Goal: Information Seeking & Learning: Learn about a topic

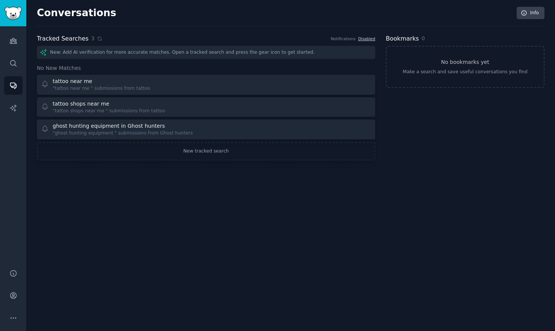
click at [108, 246] on div "Conversations Info Tracked Searches 3 Notifications Disabled New: Add AI verifi…" at bounding box center [290, 165] width 529 height 331
click at [11, 41] on icon "Sidebar" at bounding box center [13, 40] width 7 height 5
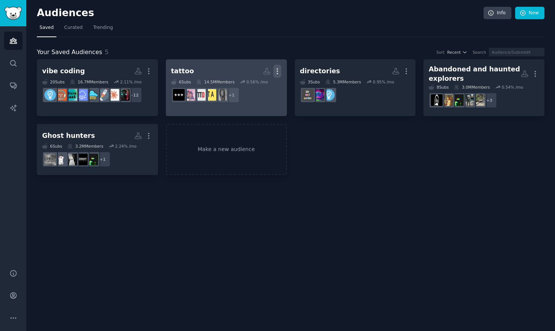
click at [278, 73] on icon "button" at bounding box center [277, 71] width 8 height 8
click at [253, 87] on p "Delete" at bounding box center [256, 87] width 17 height 8
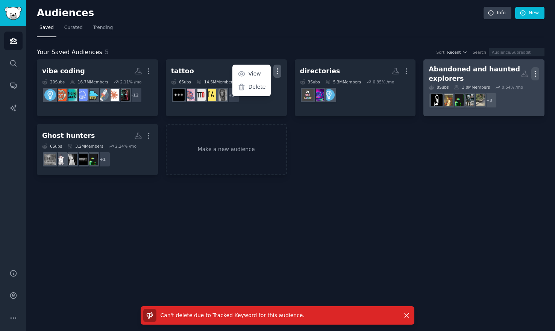
click at [536, 75] on icon "button" at bounding box center [535, 74] width 8 height 8
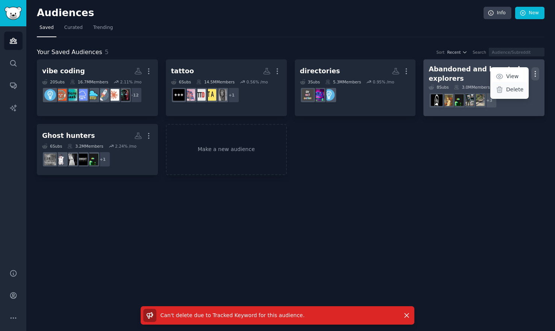
click at [508, 91] on p "Delete" at bounding box center [514, 90] width 17 height 8
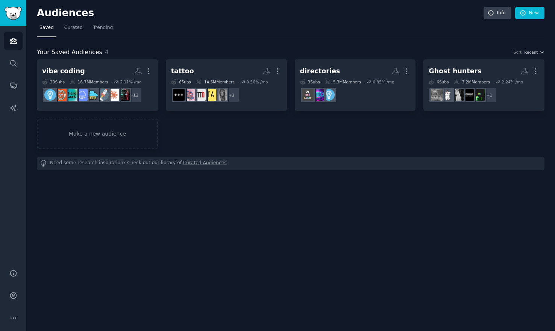
click at [91, 201] on div "Audiences Info New Saved Curated Trending Your Saved Audiences 4 Sort Recent vi…" at bounding box center [290, 165] width 529 height 331
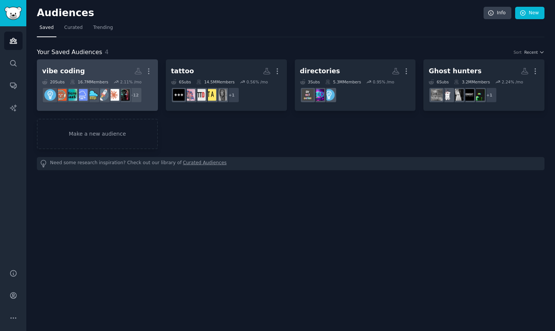
click at [106, 70] on h2 "vibe coding Custom Audience More" at bounding box center [97, 71] width 111 height 13
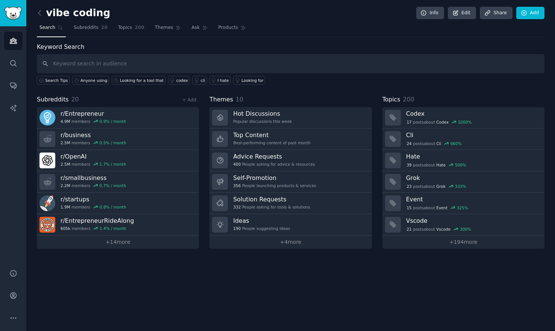
click at [204, 285] on div "vibe coding Info Edit Share Add Search Subreddits 20 Topics 200 Themes Ask Prod…" at bounding box center [290, 165] width 529 height 331
click at [123, 243] on link "+ 14 more" at bounding box center [118, 242] width 162 height 13
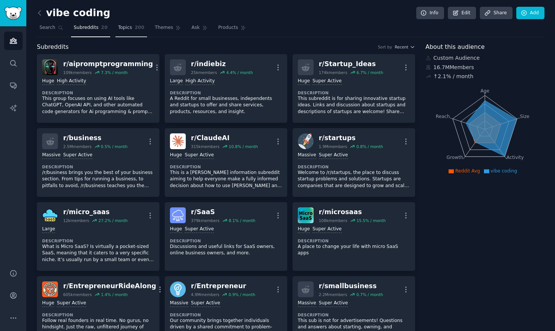
click at [126, 29] on span "Topics" at bounding box center [125, 27] width 14 height 7
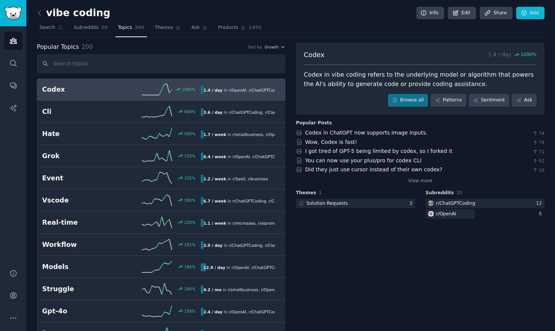
click at [171, 59] on input "text" at bounding box center [161, 63] width 249 height 19
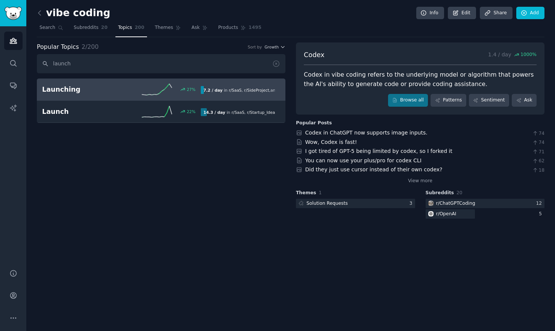
type input "launch"
click at [131, 86] on div "27 %" at bounding box center [160, 89] width 79 height 11
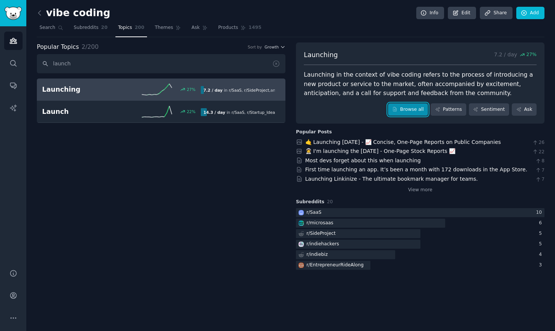
click at [411, 109] on link "Browse all" at bounding box center [408, 109] width 40 height 13
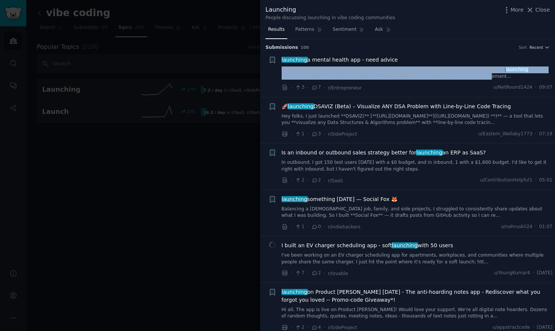
click at [388, 121] on link "Hey folks, I just launched **DSAVIZ(** [**[URL][DOMAIN_NAME]**]([URL][DOMAIN_NA…" at bounding box center [417, 119] width 271 height 13
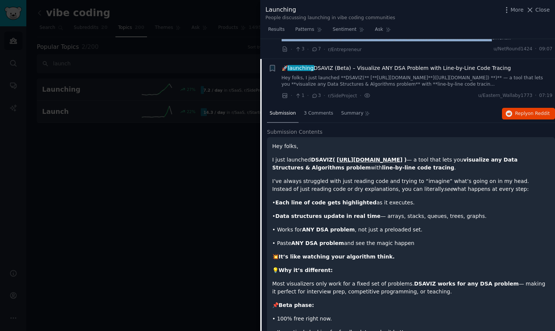
scroll to position [58, 0]
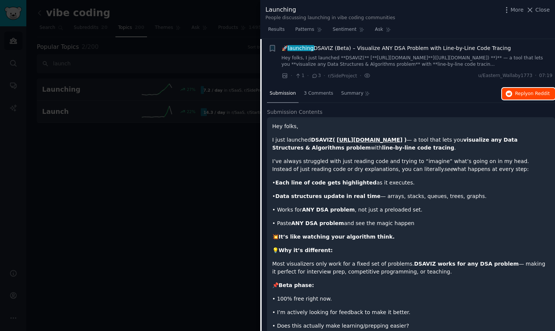
click at [529, 94] on span "on Reddit" at bounding box center [539, 93] width 22 height 5
click at [544, 11] on span "Close" at bounding box center [543, 10] width 14 height 8
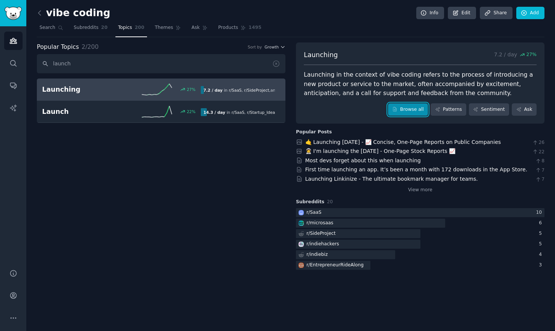
click at [414, 109] on link "Browse all" at bounding box center [408, 109] width 40 height 13
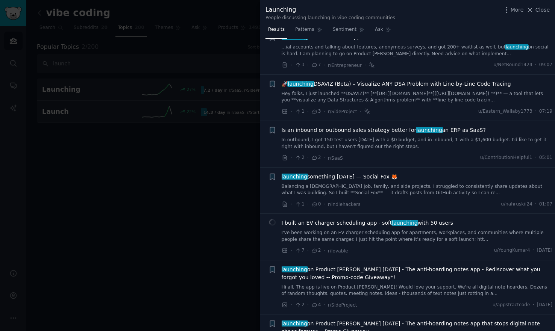
scroll to position [48, 0]
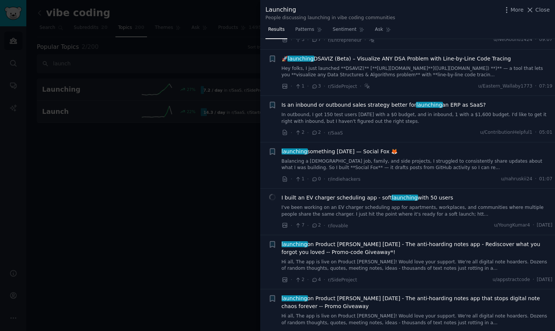
click at [434, 162] on link "Balancing a [DEMOGRAPHIC_DATA] job, family, and side projects, I struggled to c…" at bounding box center [417, 164] width 271 height 13
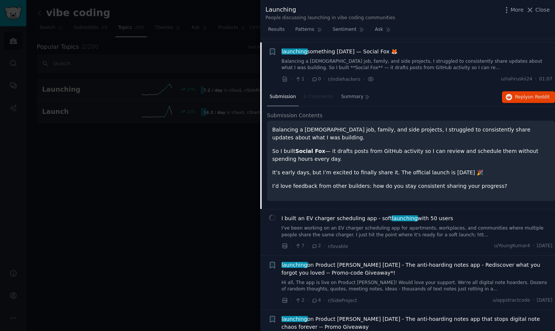
scroll to position [151, 0]
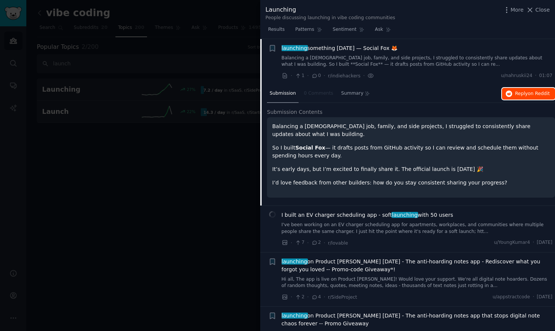
click at [519, 95] on span "Reply on Reddit" at bounding box center [532, 94] width 35 height 7
click at [281, 32] on span "Results" at bounding box center [276, 29] width 17 height 7
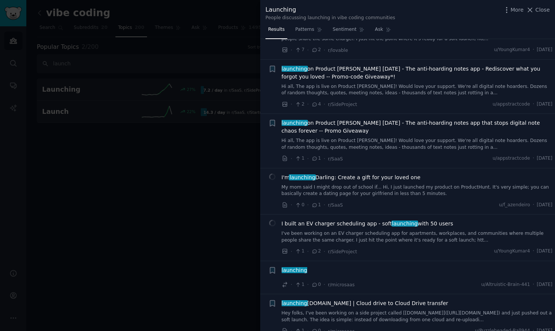
scroll to position [231, 0]
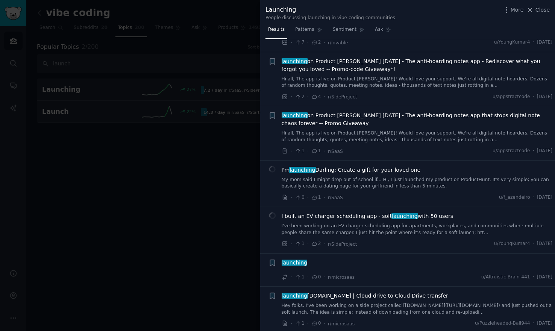
click at [413, 138] on link "Hi all, The app is live on Product [PERSON_NAME]! Would love your support. We'r…" at bounding box center [417, 136] width 271 height 13
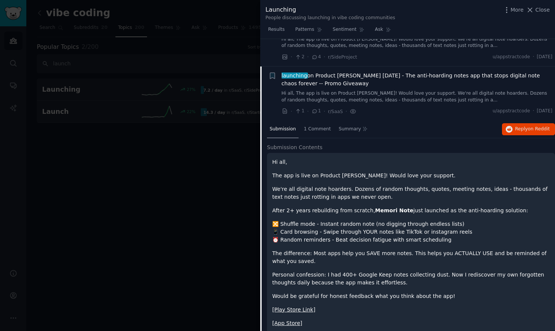
scroll to position [298, 0]
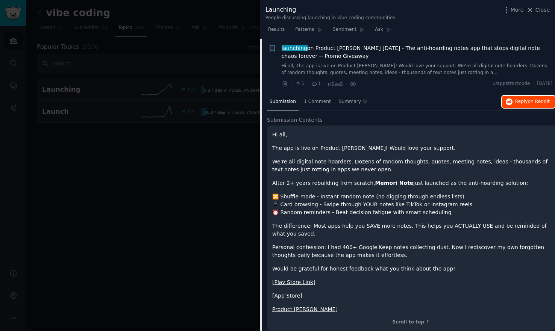
click at [524, 101] on span "Reply on Reddit" at bounding box center [532, 102] width 35 height 7
click at [275, 32] on span "Results" at bounding box center [276, 29] width 17 height 7
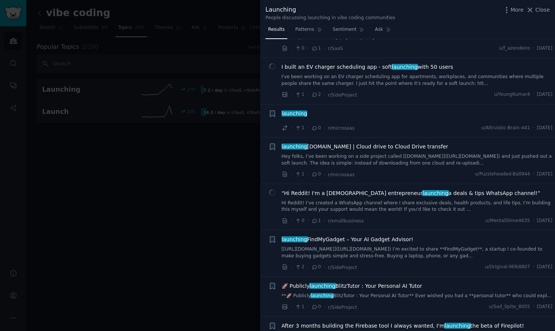
scroll to position [383, 0]
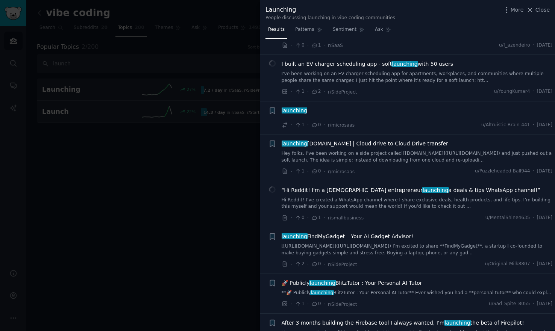
click at [418, 155] on link "Hey folks, I’ve been working on a side project called [[DOMAIN_NAME]]([URL][DOM…" at bounding box center [417, 156] width 271 height 13
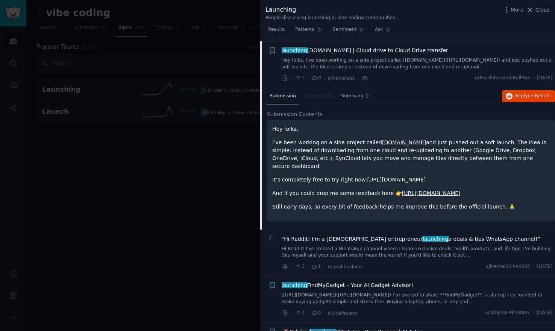
scroll to position [479, 0]
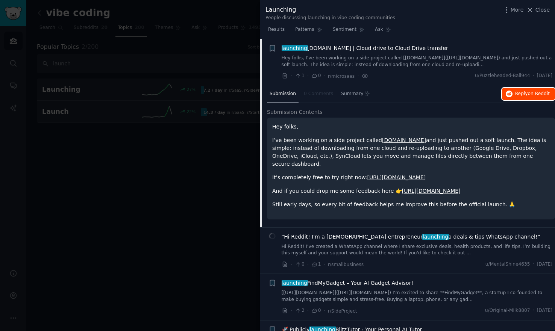
click at [528, 92] on span "on Reddit" at bounding box center [539, 93] width 22 height 5
click at [282, 29] on span "Results" at bounding box center [276, 29] width 17 height 7
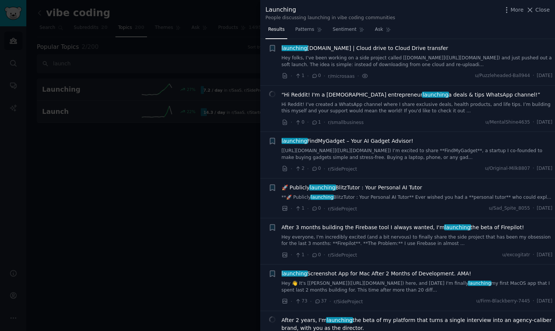
click at [414, 106] on link "Hi Reddit! I’ve created a WhatsApp channel where I share exclusive deals, healt…" at bounding box center [417, 108] width 271 height 13
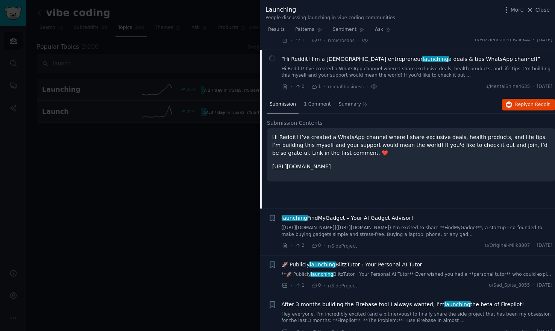
scroll to position [525, 0]
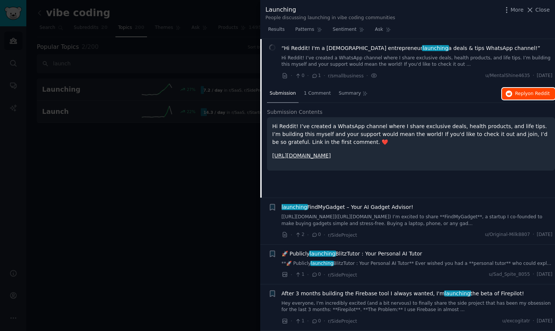
click at [524, 97] on button "Reply on Reddit" at bounding box center [528, 94] width 53 height 12
click at [277, 30] on span "Results" at bounding box center [276, 29] width 17 height 7
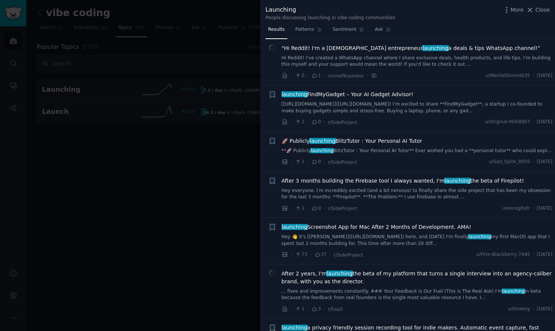
click at [425, 107] on link "[[URL][DOMAIN_NAME]]([URL][DOMAIN_NAME]) I’m excited to share **FindMyGadget**,…" at bounding box center [417, 107] width 271 height 13
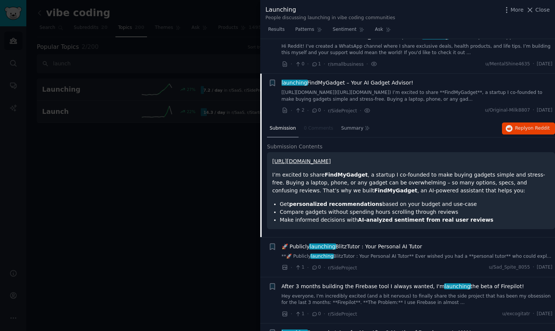
scroll to position [572, 0]
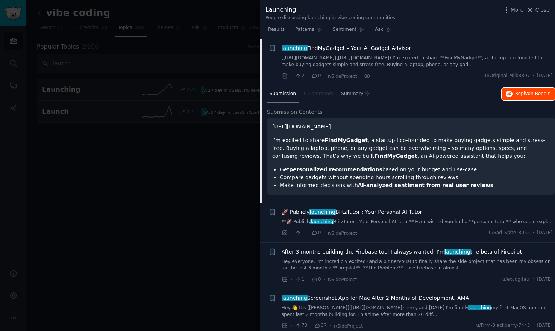
click at [534, 93] on span "on Reddit" at bounding box center [539, 93] width 22 height 5
click at [275, 29] on span "Results" at bounding box center [276, 29] width 17 height 7
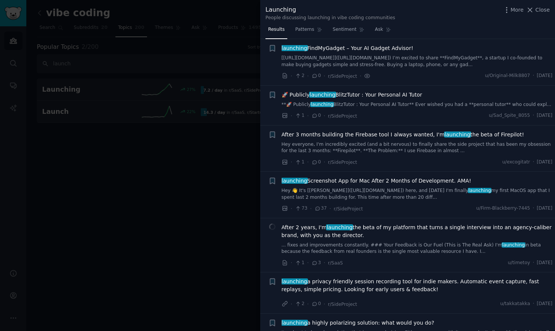
click at [411, 102] on link "**🚀 Publicly launching BlitzTutor : Your Personal AI Tutor** Ever wished you ha…" at bounding box center [417, 105] width 271 height 7
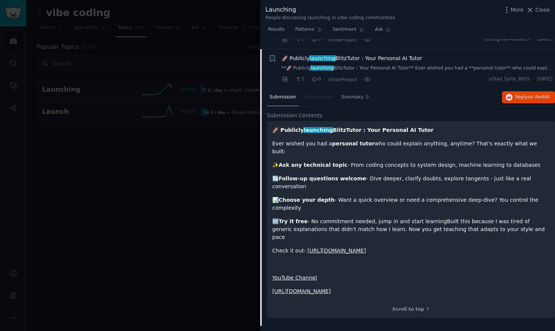
scroll to position [618, 0]
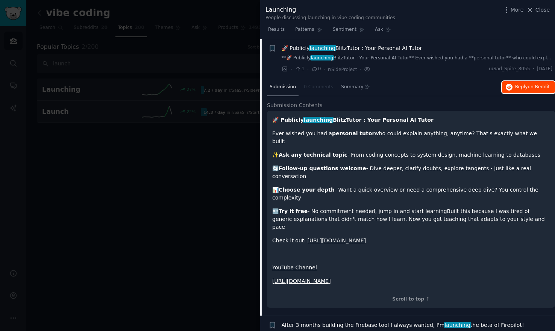
click at [531, 86] on span "on Reddit" at bounding box center [539, 86] width 22 height 5
click at [282, 30] on span "Results" at bounding box center [276, 29] width 17 height 7
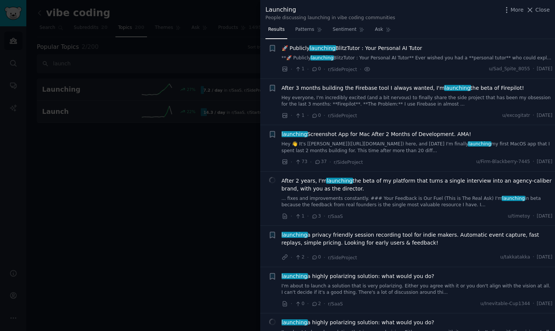
click at [397, 103] on link "Hey everyone, I'm incredibly excited (and a bit nervous) to finally share the s…" at bounding box center [417, 101] width 271 height 13
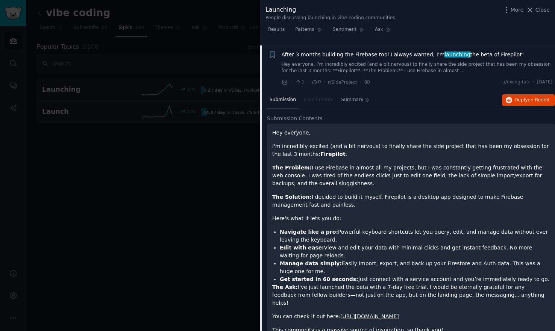
scroll to position [658, 0]
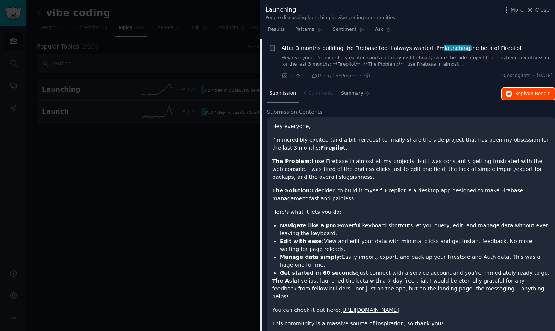
click at [522, 94] on span "Reply on Reddit" at bounding box center [532, 94] width 35 height 7
click at [274, 31] on span "Results" at bounding box center [276, 29] width 17 height 7
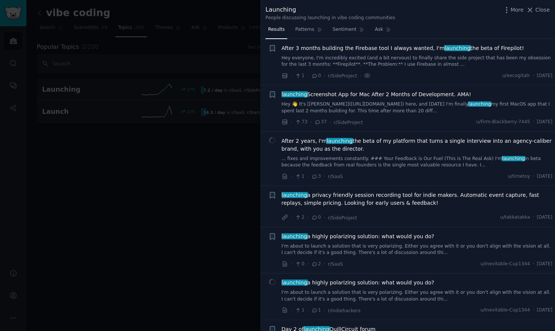
click at [424, 114] on link "Hey 👋 It's [Morgan](https://x.com/m_0_r_g_a_n_) here, and today I'm finally lau…" at bounding box center [417, 107] width 271 height 13
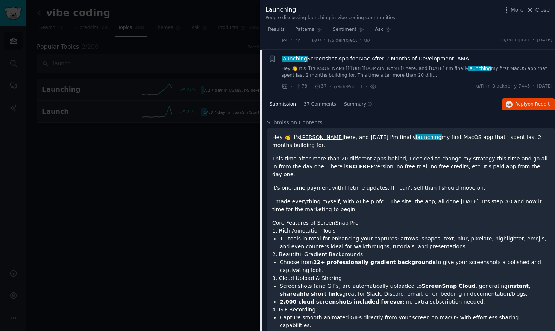
scroll to position [704, 0]
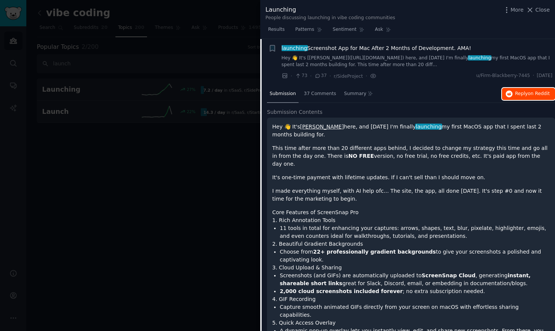
click at [522, 94] on span "Reply on Reddit" at bounding box center [532, 94] width 35 height 7
click at [277, 27] on span "Results" at bounding box center [276, 29] width 17 height 7
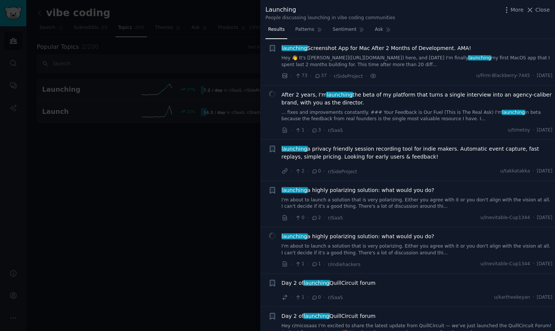
click at [437, 158] on span "launching a privacy friendly session recording tool for indie makers. Automatic…" at bounding box center [417, 153] width 271 height 16
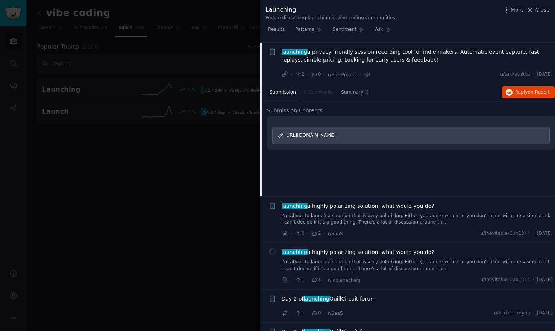
scroll to position [805, 0]
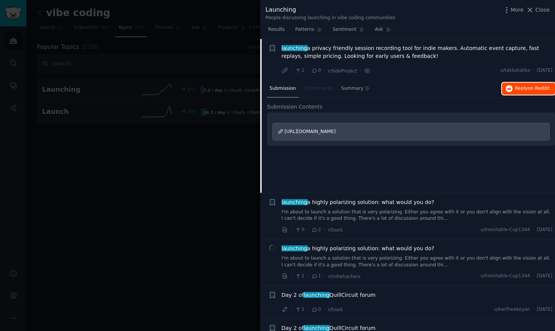
click at [528, 90] on span "on Reddit" at bounding box center [539, 88] width 22 height 5
click at [278, 30] on span "Results" at bounding box center [276, 29] width 17 height 7
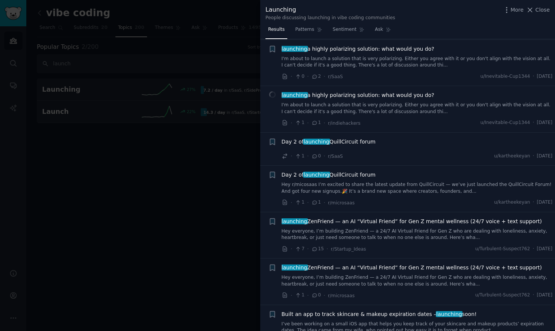
scroll to position [869, 0]
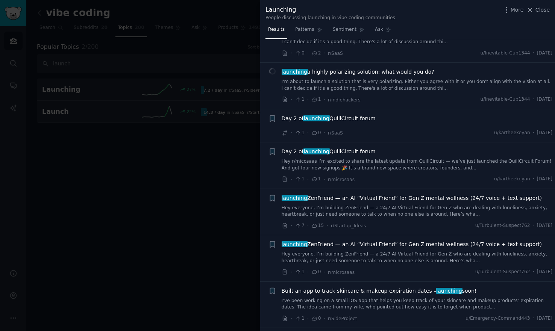
click at [410, 131] on div "· 1 · 0 · r/SaaS u/kartheekeyan · Fri 22/08/2025" at bounding box center [417, 133] width 271 height 8
click at [387, 164] on link "Hey r/micosaas I’m excited to share the latest update from QuillCircuit — we’ve…" at bounding box center [417, 164] width 271 height 13
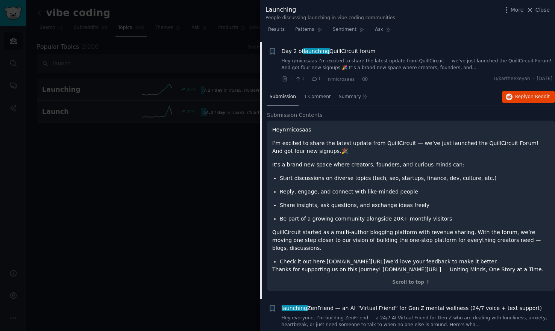
scroll to position [973, 0]
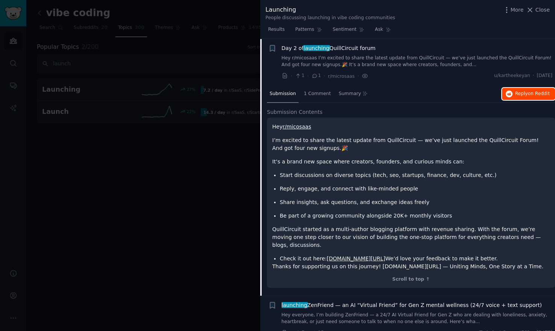
click at [525, 94] on span "Reply on Reddit" at bounding box center [532, 94] width 35 height 7
click at [278, 32] on span "Results" at bounding box center [276, 29] width 17 height 7
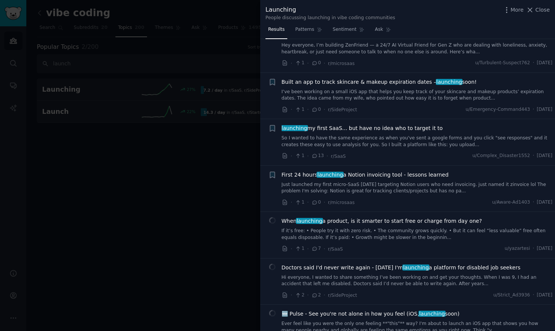
scroll to position [1084, 0]
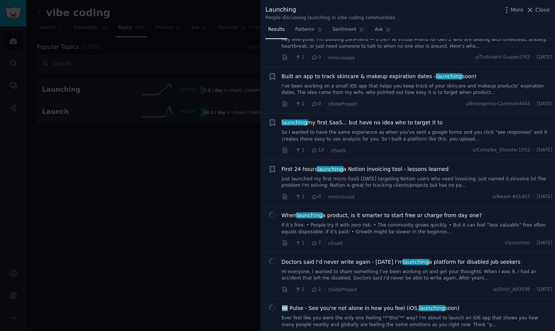
click at [373, 89] on link "I’ve been working on a small iOS app that helps you keep track of your skincare…" at bounding box center [417, 89] width 271 height 13
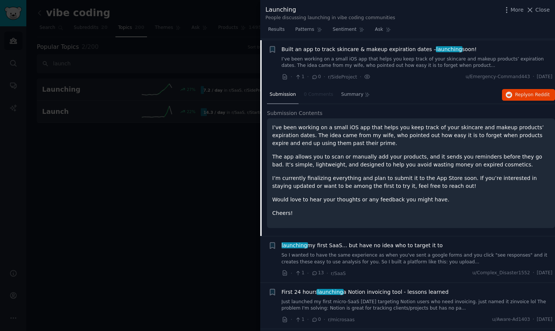
scroll to position [1112, 0]
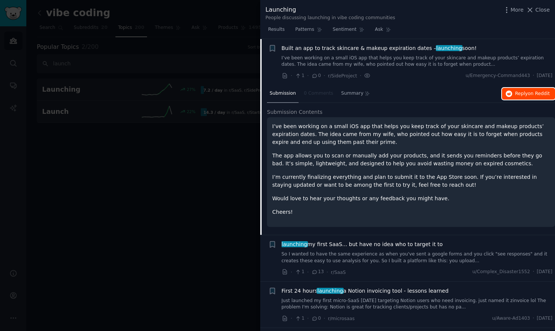
click at [528, 96] on span "on Reddit" at bounding box center [539, 93] width 22 height 5
click at [277, 27] on span "Results" at bounding box center [276, 29] width 17 height 7
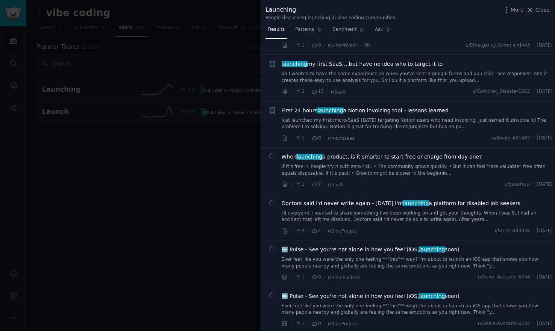
scroll to position [1163, 0]
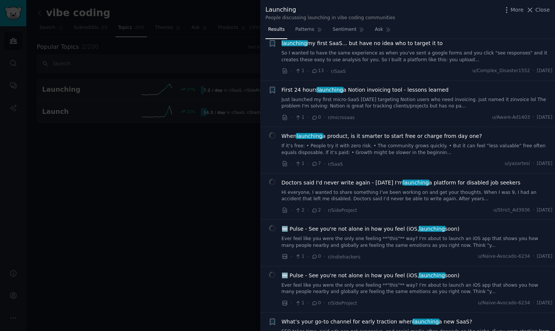
click at [428, 55] on link "So I wanted to have the same experience as when you've sent a google forms and …" at bounding box center [417, 56] width 271 height 13
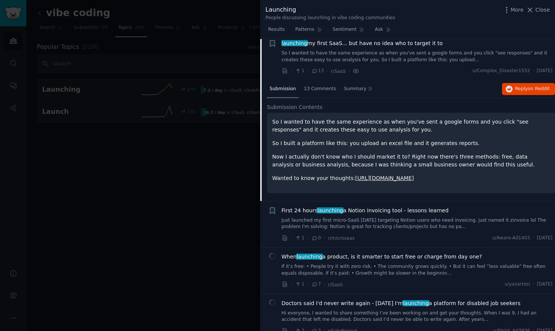
scroll to position [1158, 0]
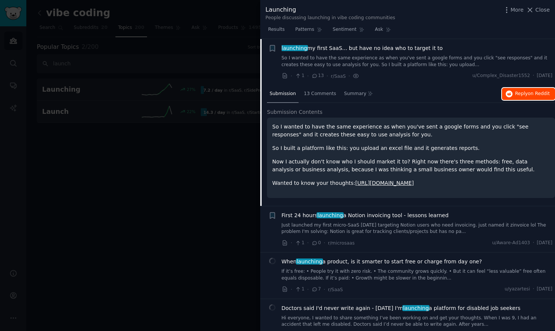
click at [519, 95] on span "Reply on Reddit" at bounding box center [532, 94] width 35 height 7
click at [281, 29] on span "Results" at bounding box center [276, 29] width 17 height 7
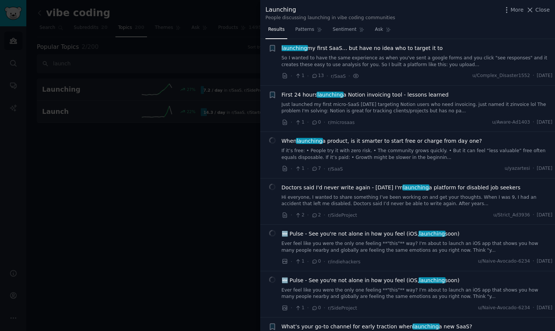
click at [397, 109] on link "Just launched my first micro-SaaS [DATE] targeting Notion users who need invoic…" at bounding box center [417, 108] width 271 height 13
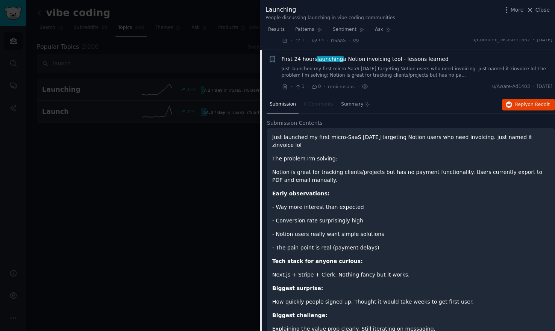
scroll to position [1205, 0]
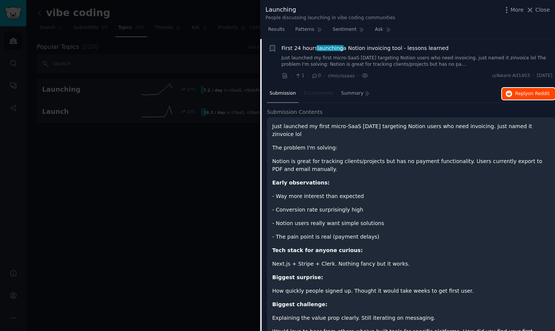
click at [525, 94] on span "Reply on Reddit" at bounding box center [532, 94] width 35 height 7
click at [272, 29] on span "Results" at bounding box center [276, 29] width 17 height 7
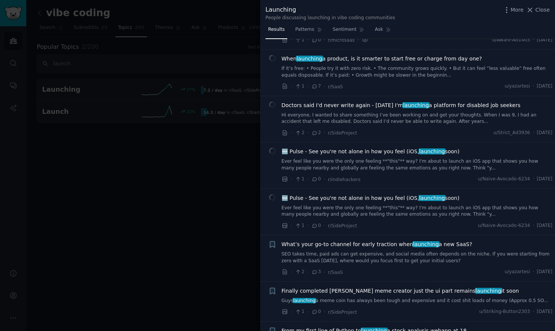
scroll to position [1251, 0]
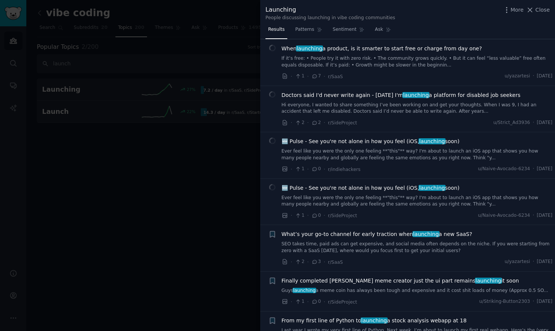
click at [386, 114] on link "Hi everyone, I wanted to share something I’ve been working on and get your thou…" at bounding box center [417, 108] width 271 height 13
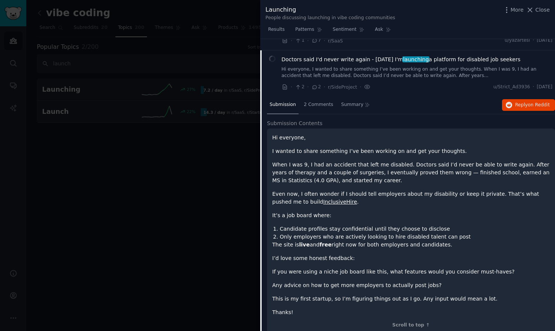
scroll to position [1298, 0]
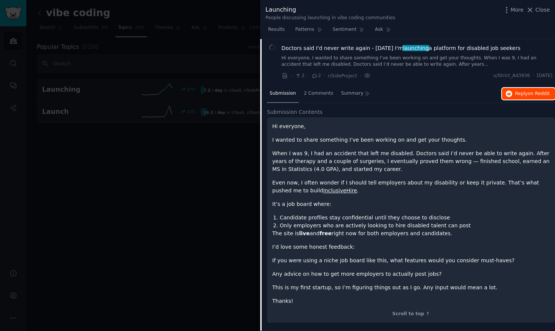
click at [520, 95] on span "Reply on Reddit" at bounding box center [532, 94] width 35 height 7
click at [277, 30] on span "Results" at bounding box center [276, 29] width 17 height 7
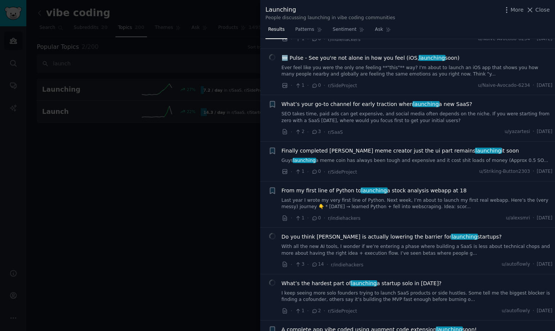
scroll to position [1383, 0]
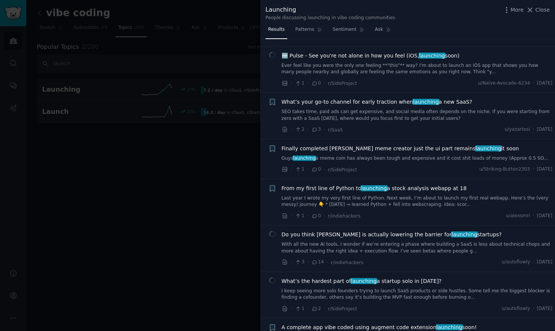
click at [385, 112] on link "SEO takes time, paid ads can get expensive, and social media often depends on t…" at bounding box center [417, 115] width 271 height 13
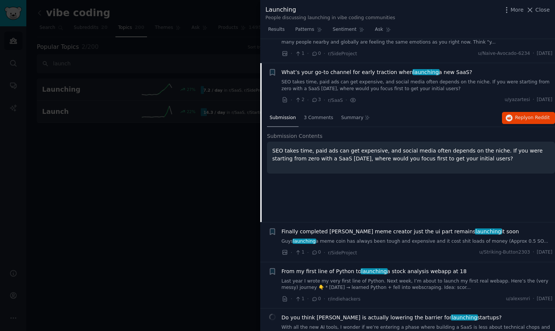
scroll to position [1437, 0]
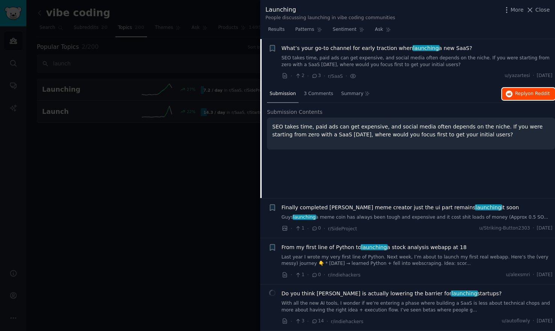
click at [524, 93] on span "Reply on Reddit" at bounding box center [532, 94] width 35 height 7
click at [275, 29] on span "Results" at bounding box center [276, 29] width 17 height 7
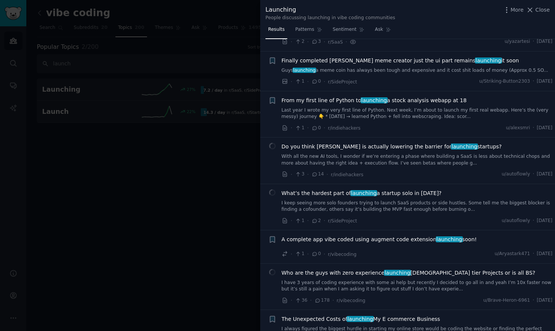
scroll to position [1479, 0]
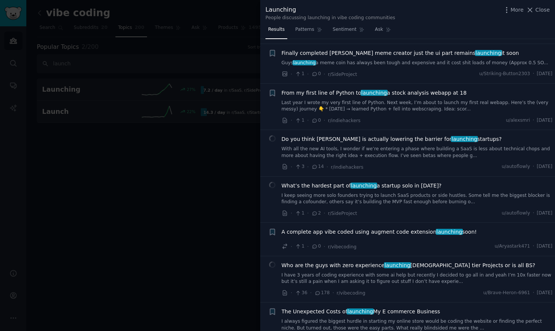
click at [372, 64] on link "Guys launching a meme coin has always been tough and expensive and it cost shit…" at bounding box center [417, 63] width 271 height 7
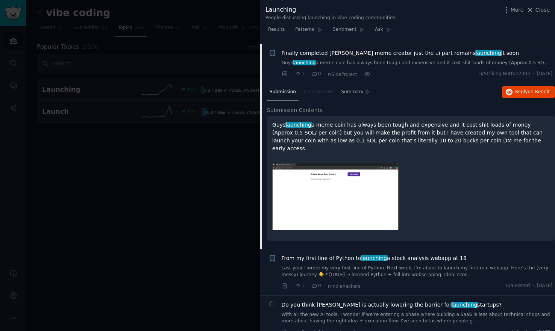
scroll to position [1484, 0]
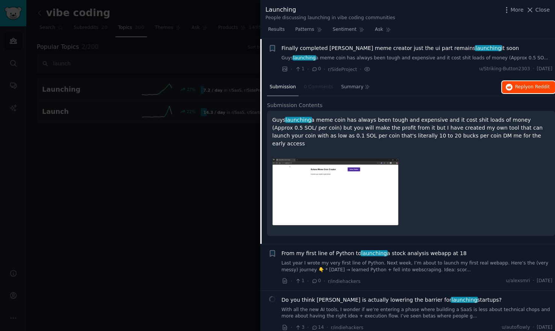
click at [523, 87] on span "Reply on Reddit" at bounding box center [532, 87] width 35 height 7
click at [276, 29] on span "Results" at bounding box center [276, 29] width 17 height 7
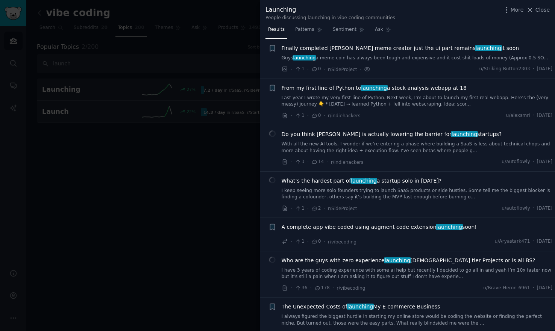
click at [418, 103] on link "Last year I wrote my very first line of Python. Next week, I’m about to launch …" at bounding box center [417, 101] width 271 height 13
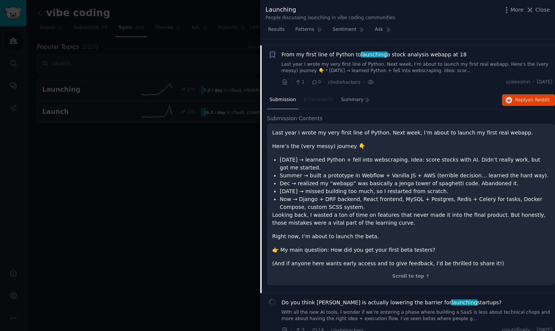
scroll to position [1524, 0]
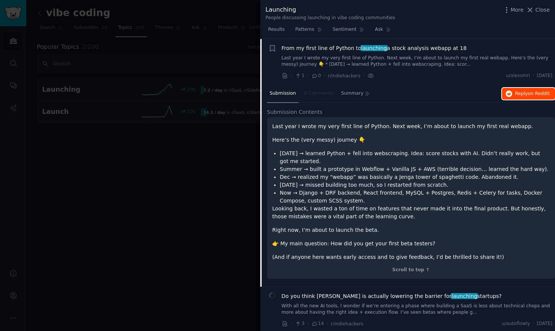
click at [530, 94] on span "on Reddit" at bounding box center [539, 93] width 22 height 5
click at [283, 30] on span "Results" at bounding box center [276, 29] width 17 height 7
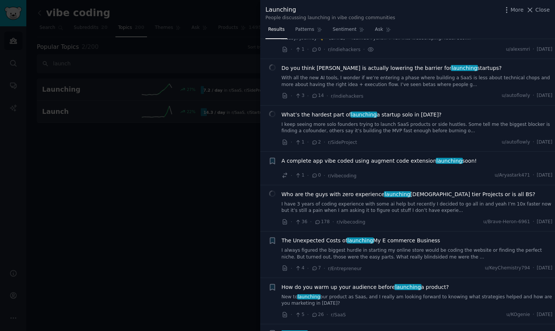
scroll to position [1583, 0]
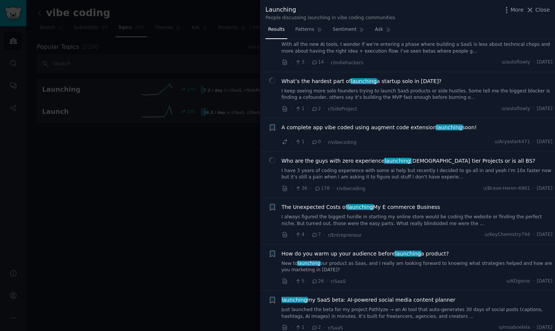
click at [398, 126] on span "A complete app vibe coded using augment code extension launching soon!" at bounding box center [379, 128] width 195 height 8
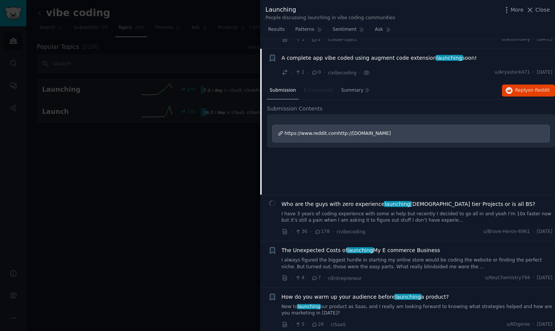
scroll to position [1663, 0]
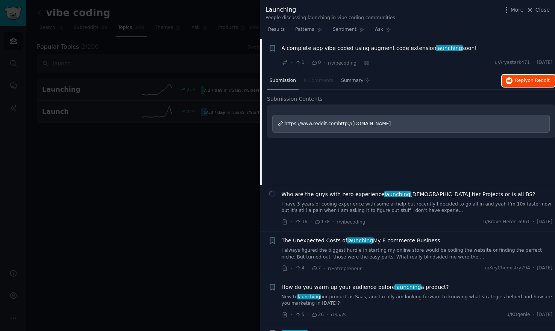
click at [528, 80] on span "on Reddit" at bounding box center [539, 80] width 22 height 5
click at [276, 32] on span "Results" at bounding box center [276, 29] width 17 height 7
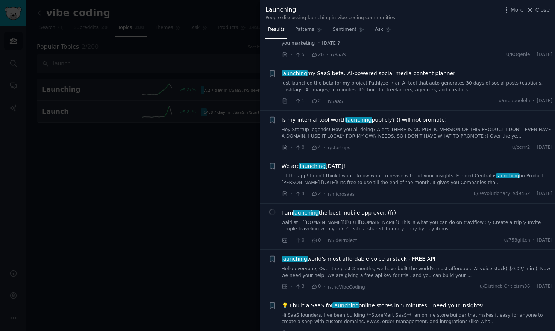
scroll to position [1815, 0]
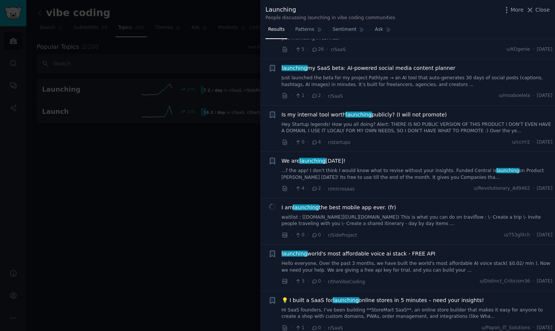
click at [422, 173] on link "...f the app! I don't think I would know what to revise without your insights. …" at bounding box center [417, 174] width 271 height 13
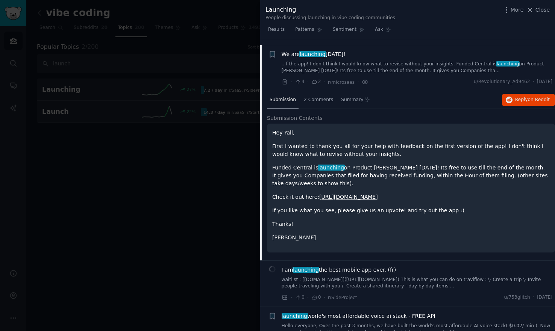
scroll to position [1928, 0]
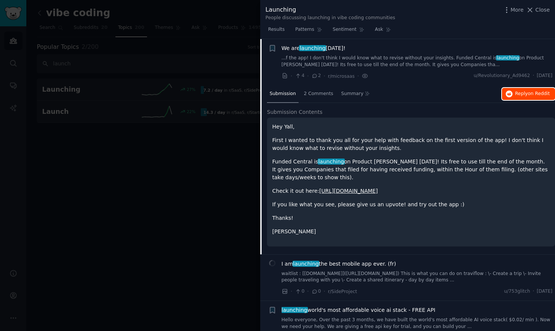
click at [534, 95] on span "on Reddit" at bounding box center [539, 93] width 22 height 5
click at [276, 30] on span "Results" at bounding box center [276, 29] width 17 height 7
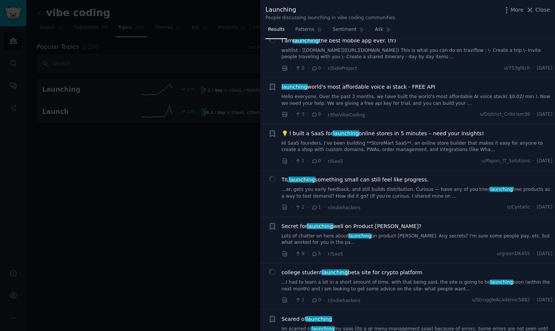
scroll to position [1987, 0]
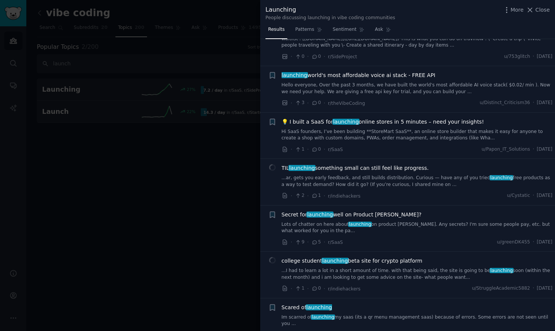
click at [431, 131] on link "Hi SaaS founders, I’ve been building **StoreMart SaaS**, an online store builde…" at bounding box center [417, 135] width 271 height 13
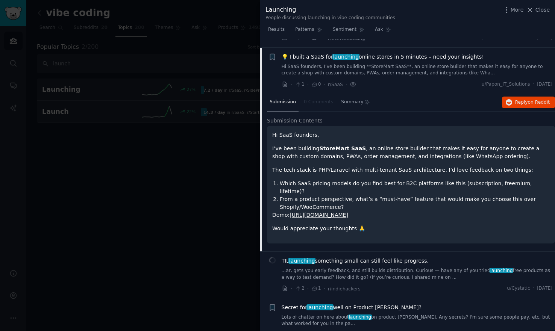
scroll to position [2068, 0]
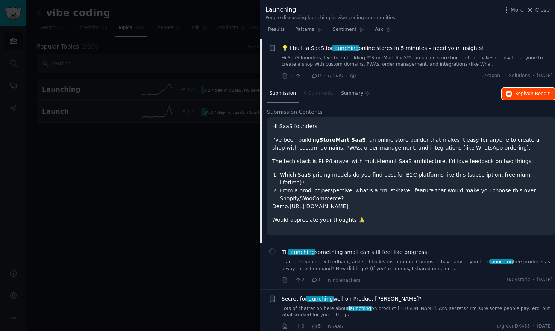
click at [530, 95] on span "on Reddit" at bounding box center [539, 93] width 22 height 5
click at [277, 30] on span "Results" at bounding box center [276, 29] width 17 height 7
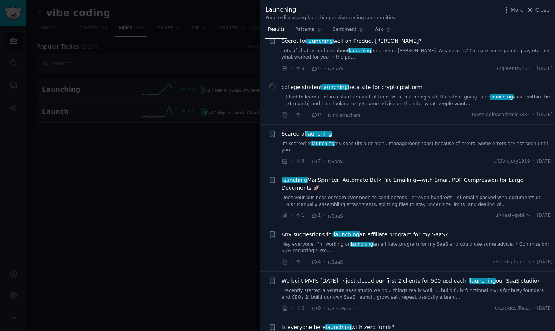
scroll to position [2186, 0]
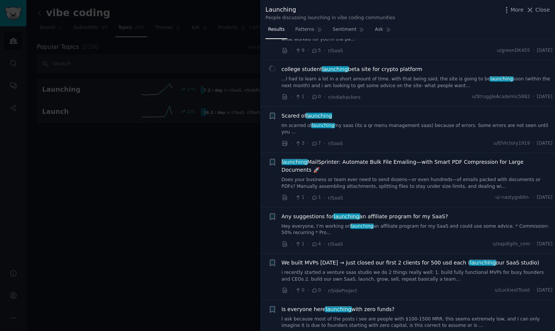
click at [432, 177] on link "Does your business or team ever need to send dozens—or even hundreds—of emails …" at bounding box center [417, 183] width 271 height 13
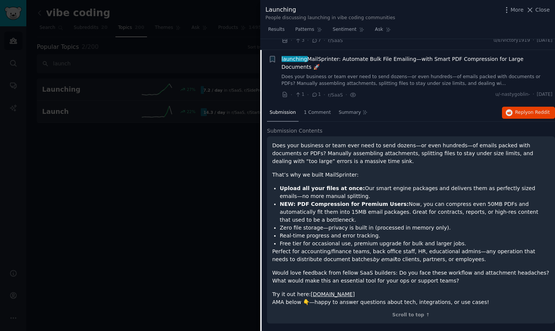
scroll to position [2293, 0]
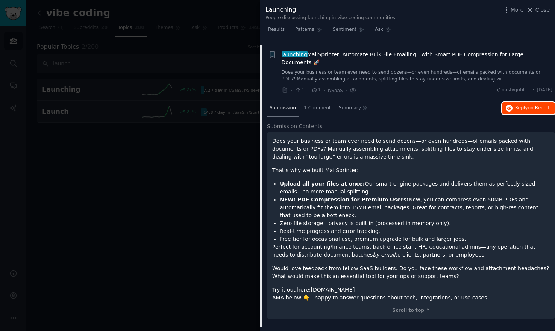
click at [525, 105] on span "Reply on Reddit" at bounding box center [532, 108] width 35 height 7
click at [274, 29] on span "Results" at bounding box center [276, 29] width 17 height 7
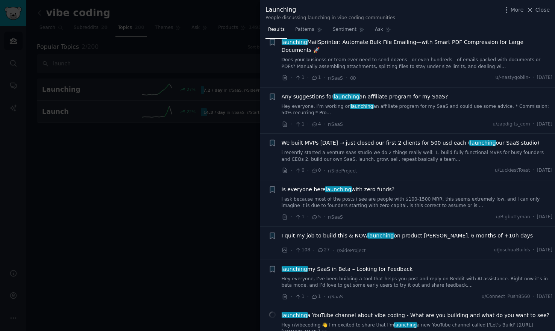
scroll to position [2326, 0]
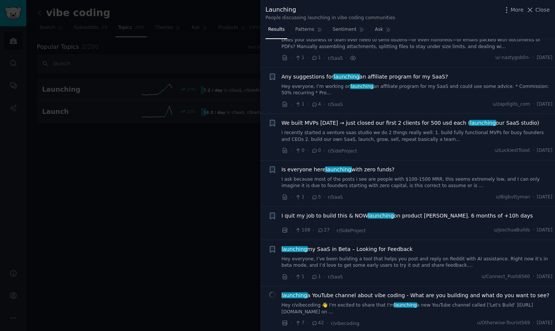
click at [450, 212] on span "I quit my job to build this & NOW launching on product hunt. 6 months of +10h d…" at bounding box center [408, 216] width 252 height 8
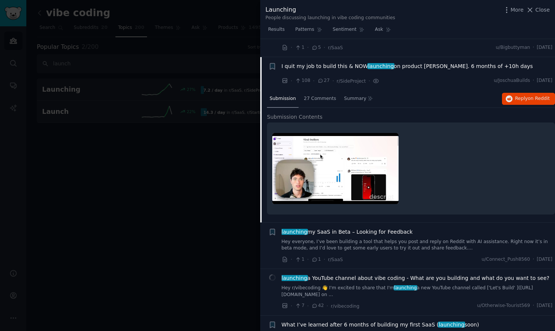
scroll to position [2479, 0]
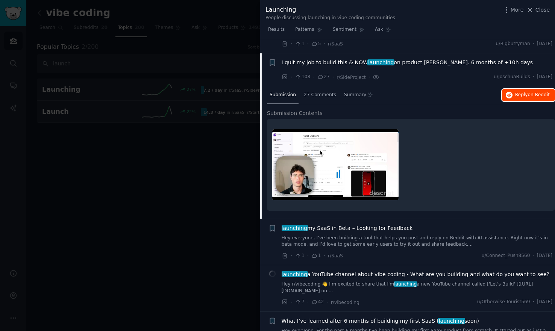
click at [522, 92] on span "Reply on Reddit" at bounding box center [532, 95] width 35 height 7
click at [277, 30] on span "Results" at bounding box center [276, 29] width 17 height 7
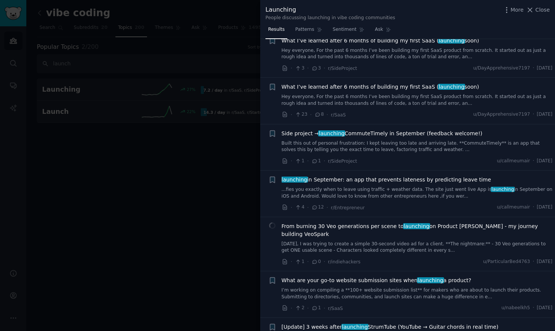
scroll to position [2640, 0]
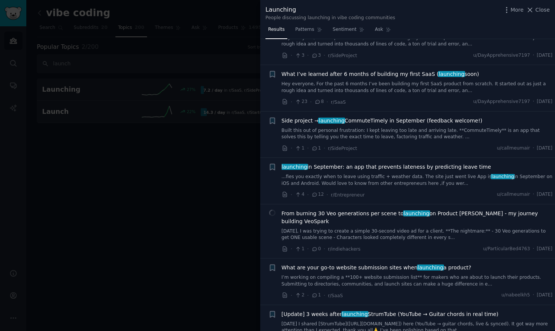
click at [434, 127] on link "Built this out of personal frustration: I kept leaving too late and arriving la…" at bounding box center [417, 133] width 271 height 13
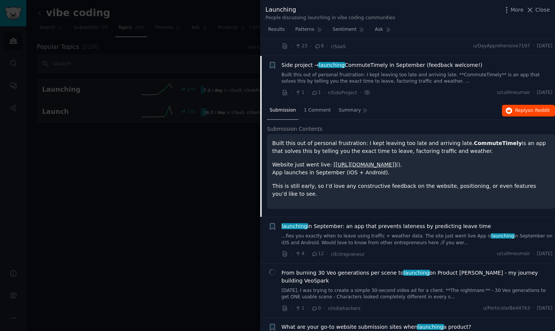
scroll to position [2698, 0]
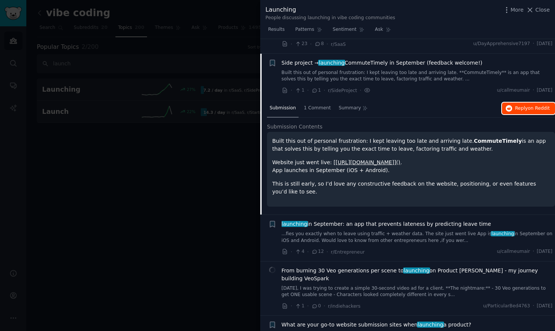
click at [525, 105] on span "Reply on Reddit" at bounding box center [532, 108] width 35 height 7
click at [277, 29] on span "Results" at bounding box center [276, 29] width 17 height 7
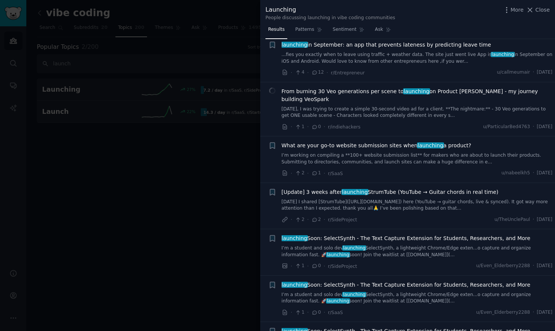
scroll to position [2780, 0]
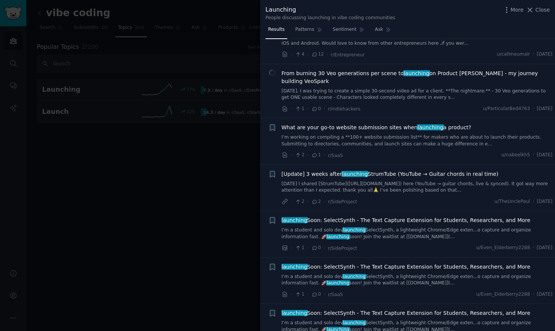
click at [399, 134] on link "I’m working on compiling a **100+ website submission list** for makers who are …" at bounding box center [417, 140] width 271 height 13
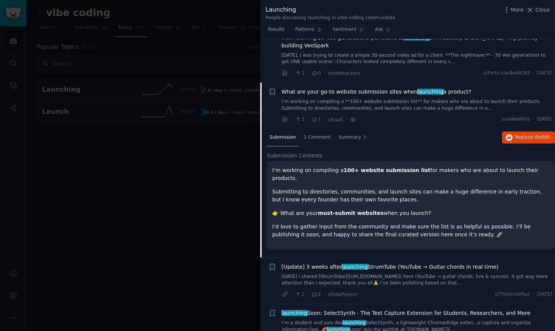
scroll to position [2838, 0]
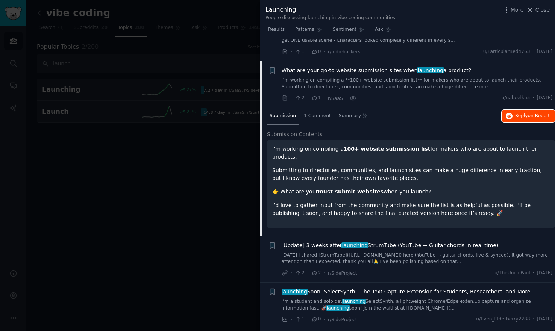
click at [517, 113] on span "Reply on Reddit" at bounding box center [532, 116] width 35 height 7
click at [276, 26] on link "Results" at bounding box center [277, 31] width 22 height 15
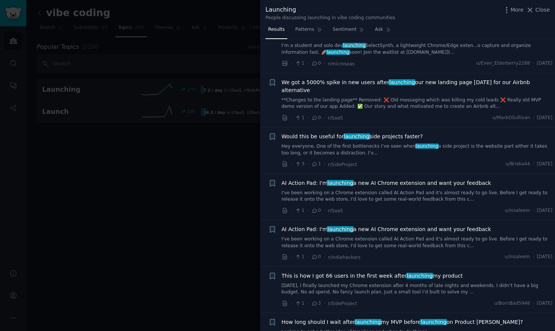
scroll to position [3066, 0]
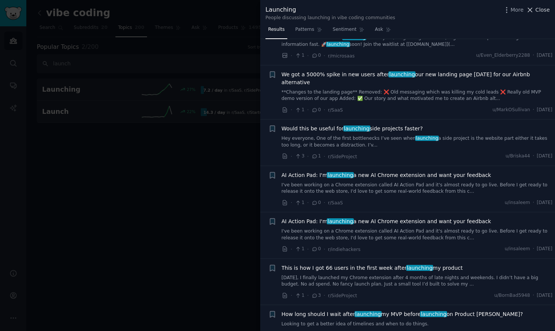
click at [540, 11] on span "Close" at bounding box center [543, 10] width 14 height 8
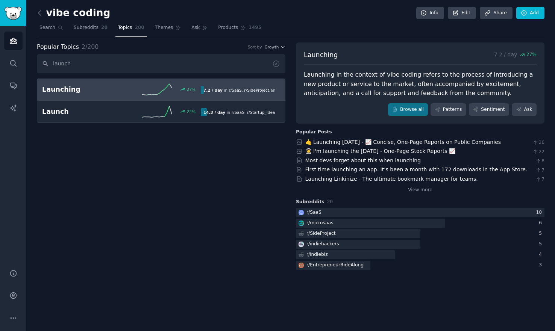
click at [161, 185] on div "Popular Topics 2 / 200 Sort by Growth launch Launching 27 % 7.2 / day in r/ Saa…" at bounding box center [161, 156] width 249 height 229
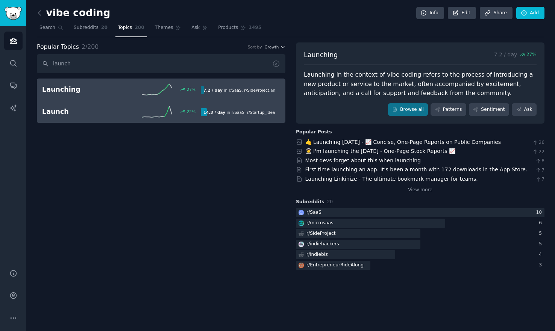
click at [117, 110] on h2 "Launch" at bounding box center [81, 111] width 79 height 9
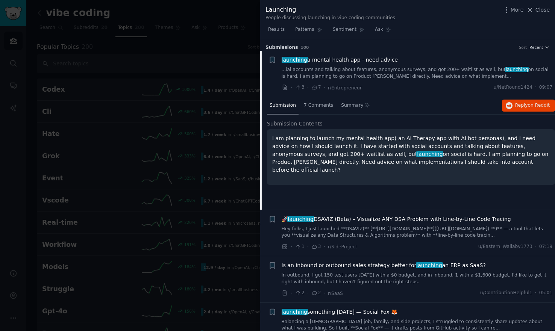
click at [487, 150] on p "I am planning to launch my mental health app( an AI Therapy app with AI bot per…" at bounding box center [411, 154] width 278 height 39
click at [530, 104] on span "on Reddit" at bounding box center [539, 105] width 22 height 5
